Goal: Task Accomplishment & Management: Use online tool/utility

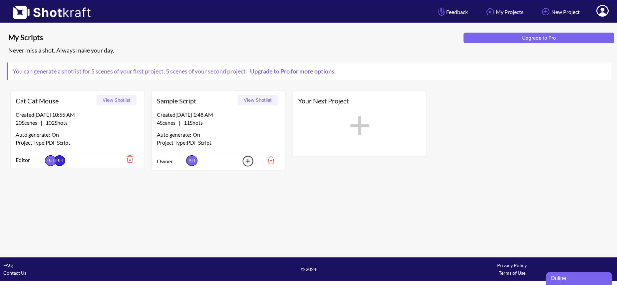
click at [100, 134] on div "Auto generate: On" at bounding box center [77, 134] width 123 height 9
click at [96, 129] on div "Created [DATE] 10:55 AM 20 Scenes | 102 Shots Auto generate: On Project Type: P…" at bounding box center [77, 131] width 133 height 41
click at [58, 103] on span "Cat Cat Mouse" at bounding box center [55, 101] width 79 height 10
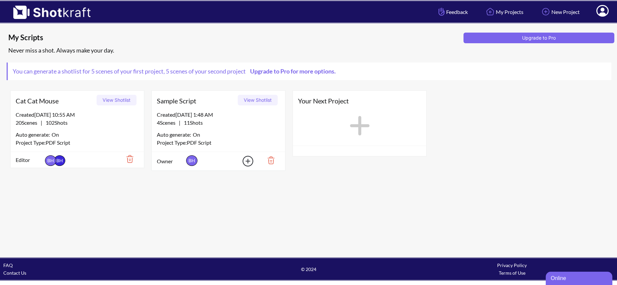
click at [108, 102] on button "View Shotlist" at bounding box center [117, 100] width 40 height 11
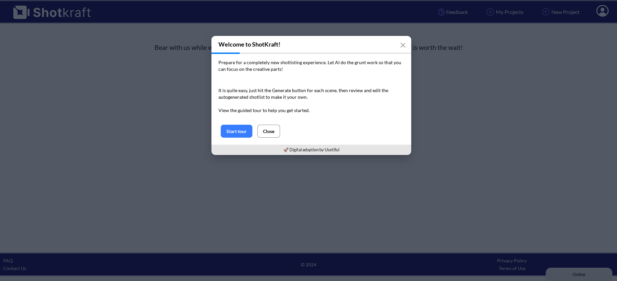
click at [272, 135] on button "Close" at bounding box center [268, 131] width 23 height 13
